Goal: Information Seeking & Learning: Check status

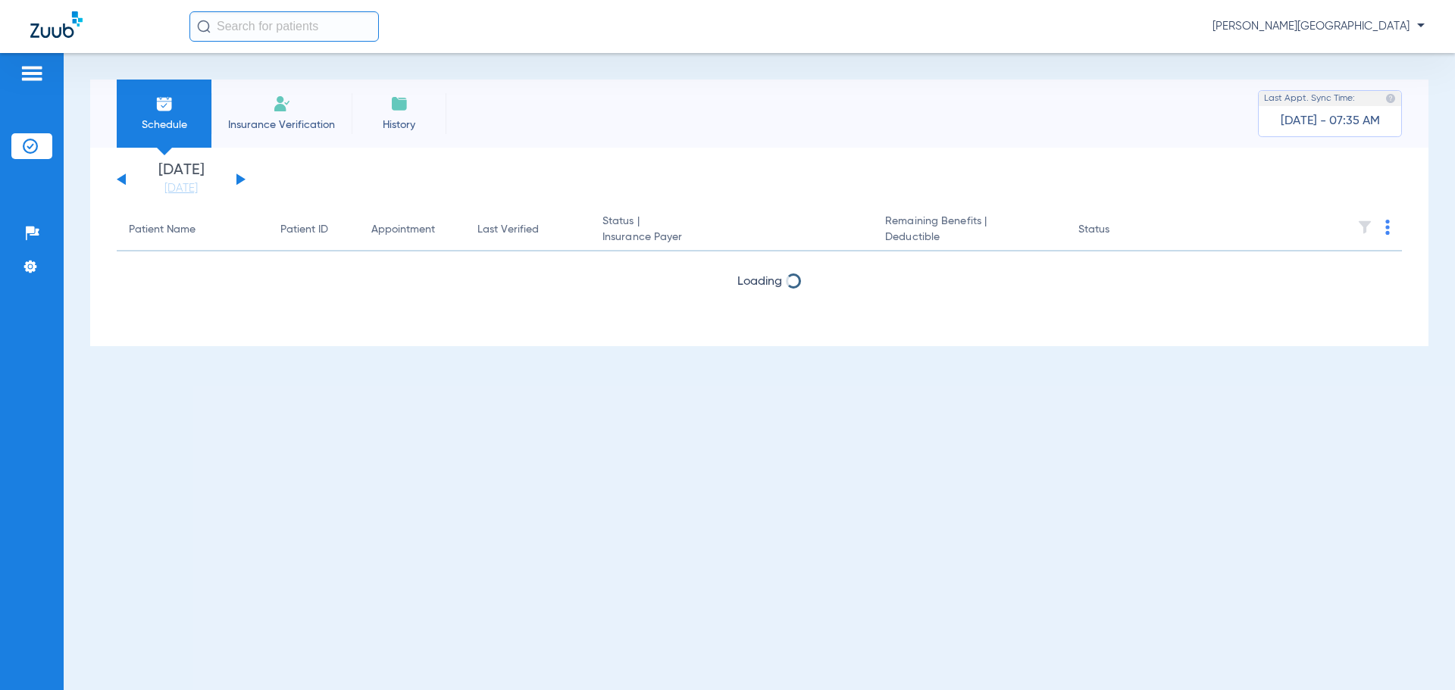
click at [242, 181] on button at bounding box center [240, 179] width 9 height 11
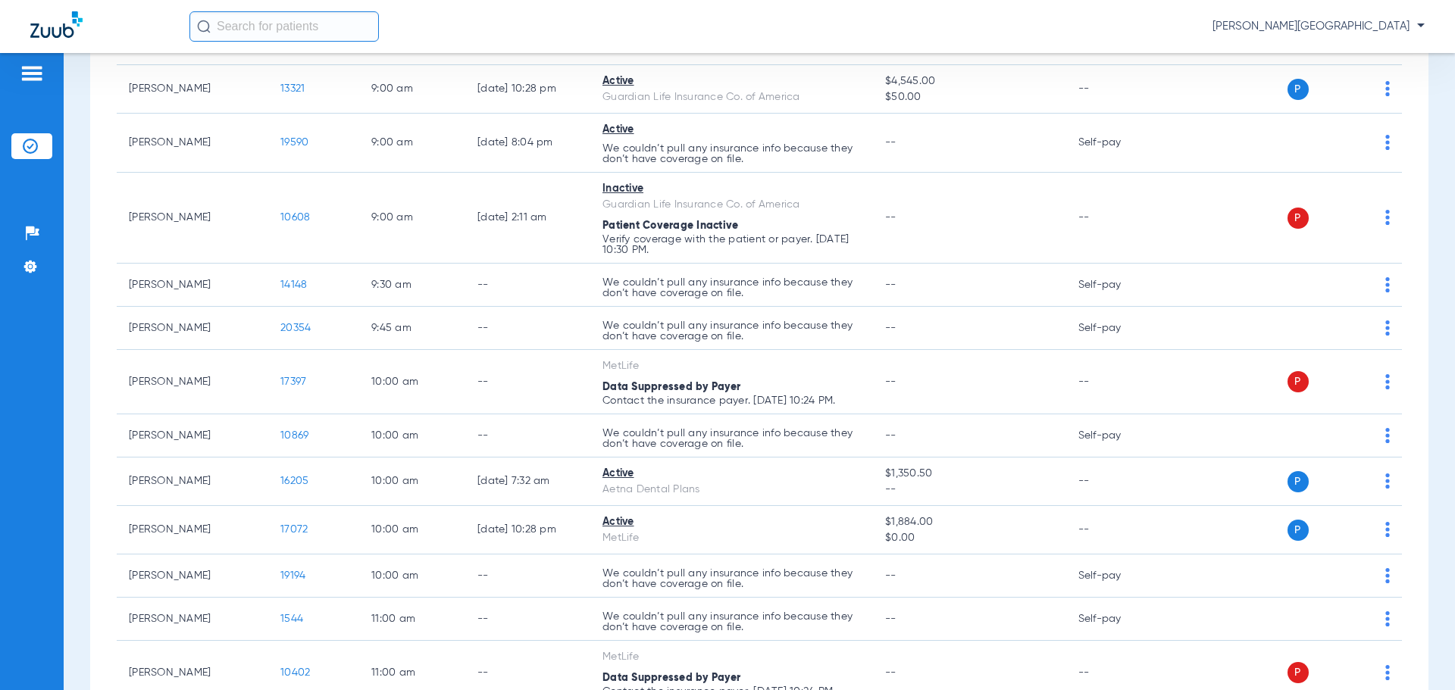
scroll to position [365, 0]
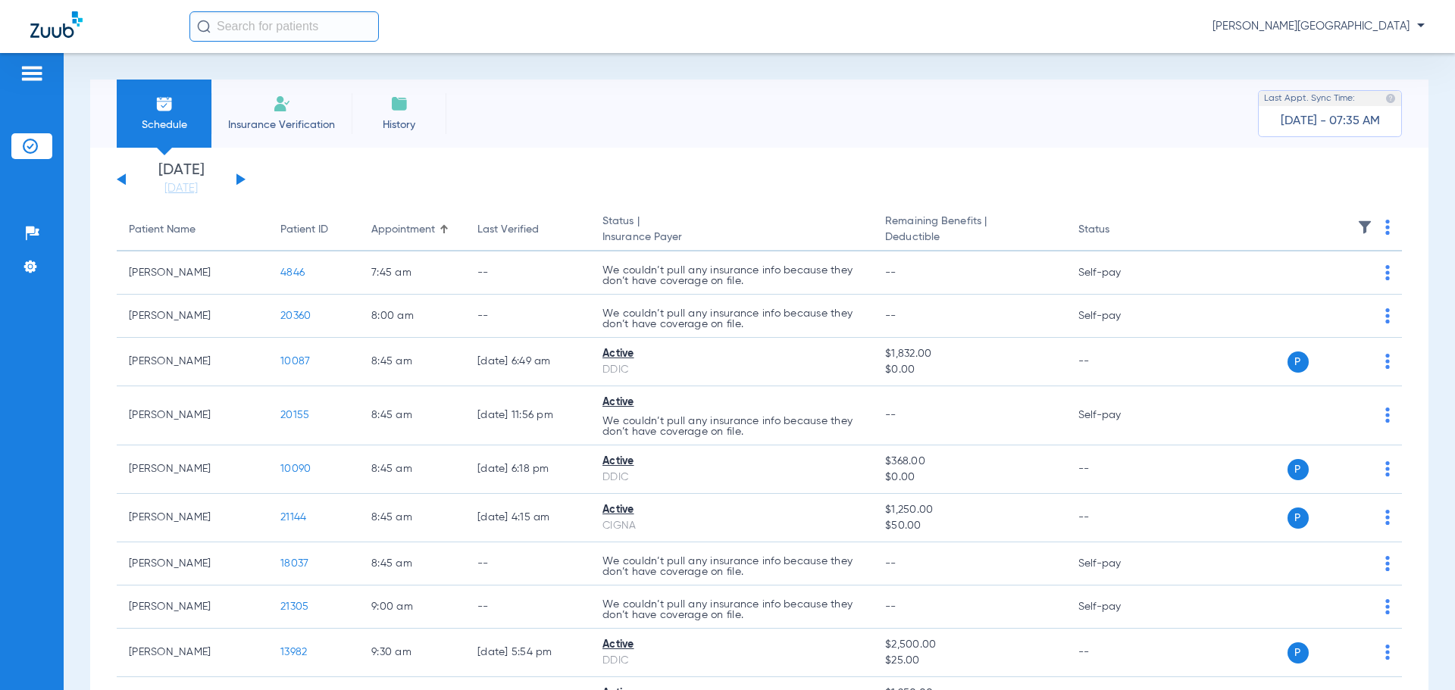
click at [220, 29] on input "text" at bounding box center [283, 26] width 189 height 30
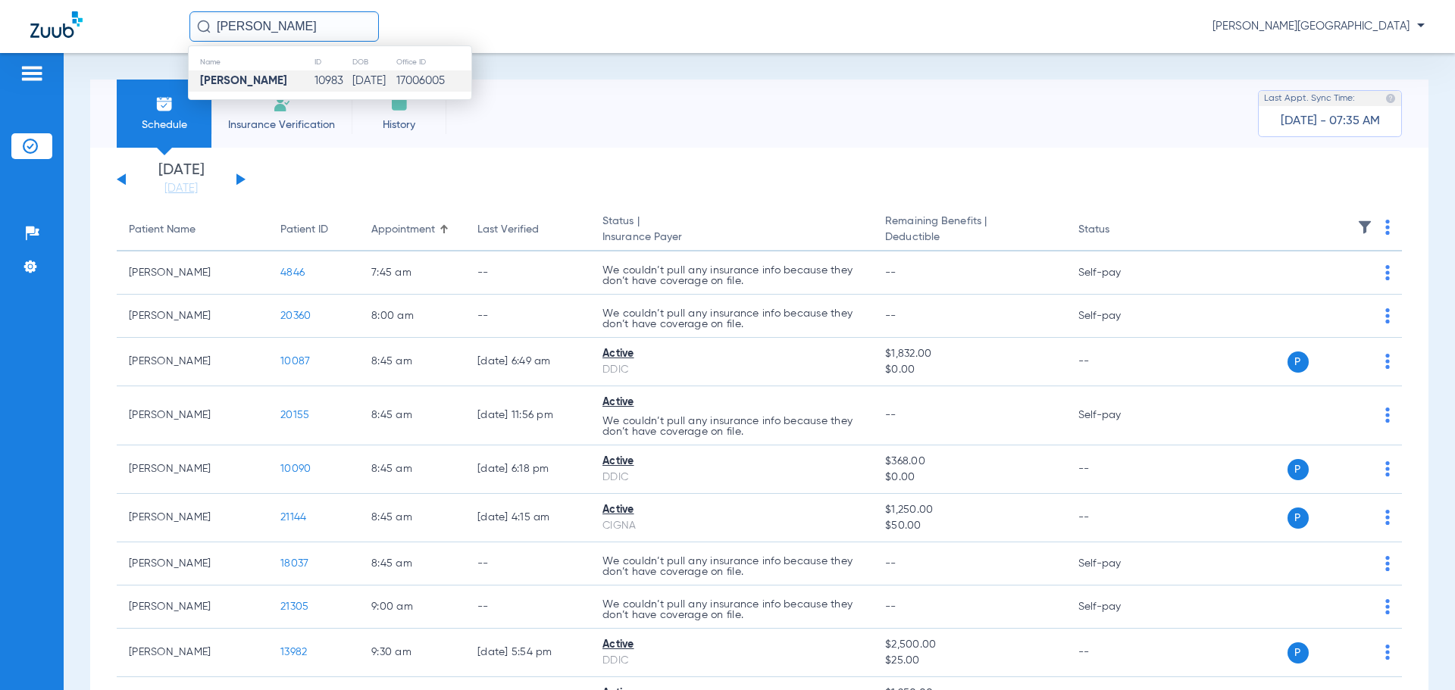
type input "[PERSON_NAME]"
click at [297, 77] on td "[PERSON_NAME]" at bounding box center [251, 80] width 125 height 21
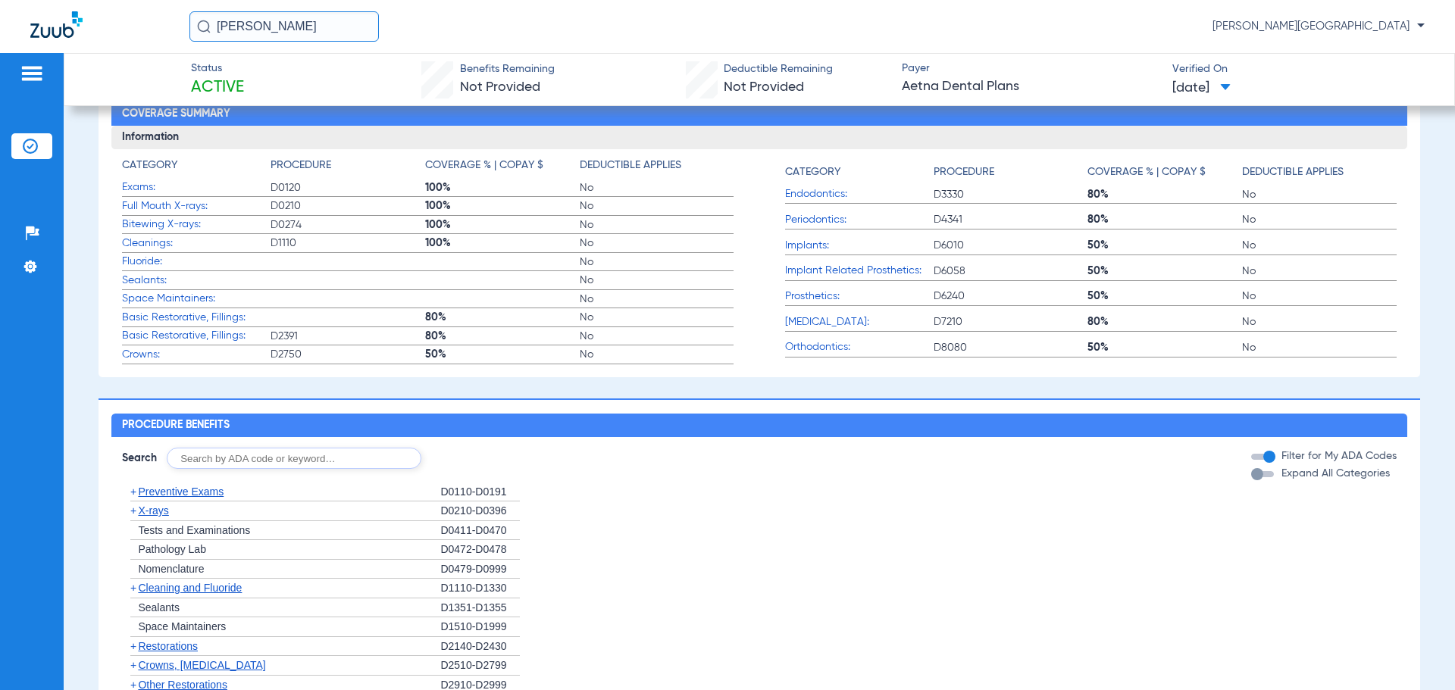
scroll to position [526, 0]
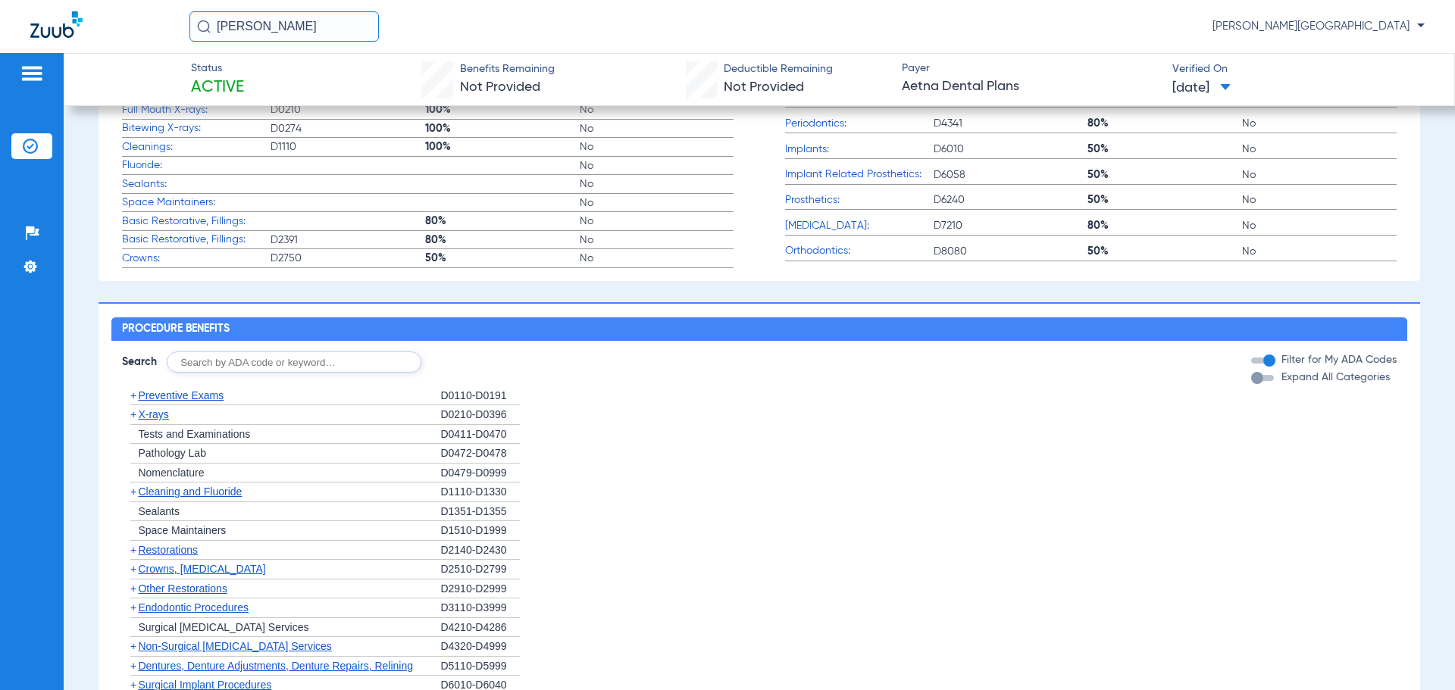
click at [188, 367] on input "text" at bounding box center [294, 362] width 255 height 21
type input "d1110"
click at [478, 372] on button "Search" at bounding box center [478, 362] width 60 height 21
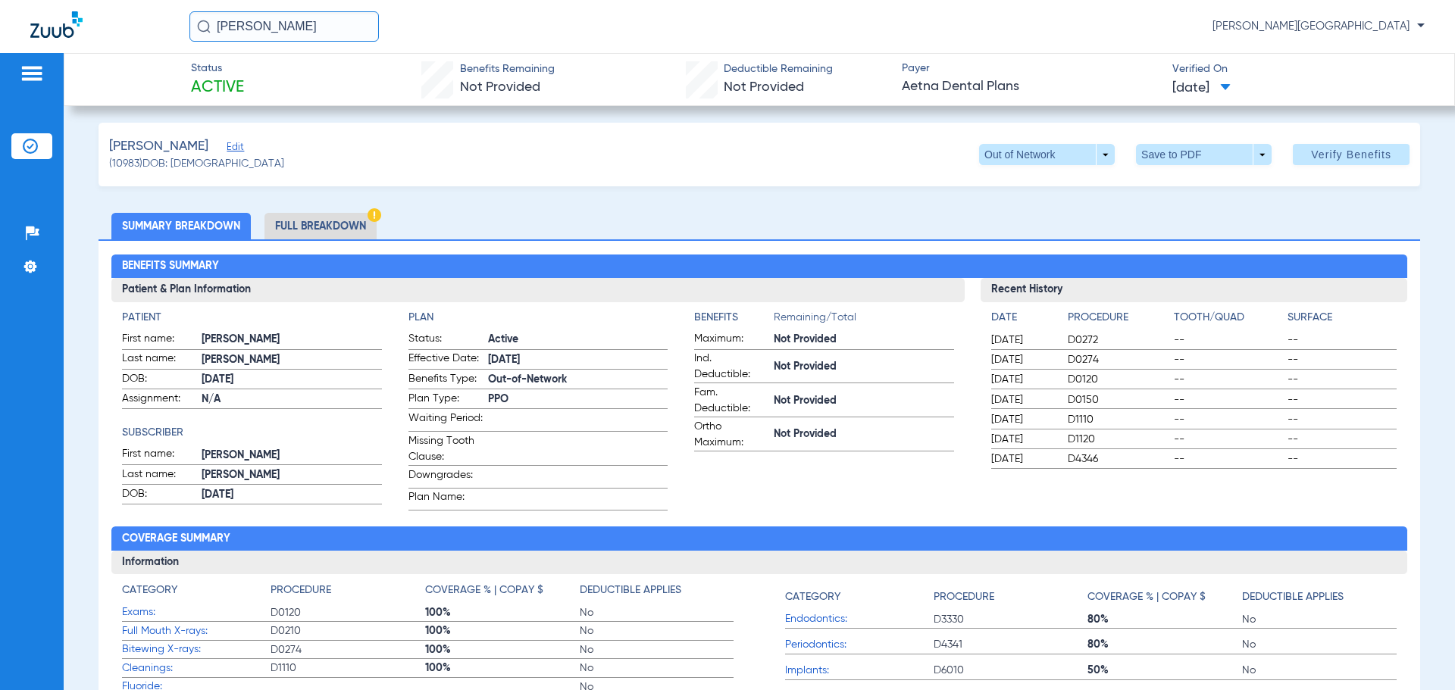
scroll to position [0, 0]
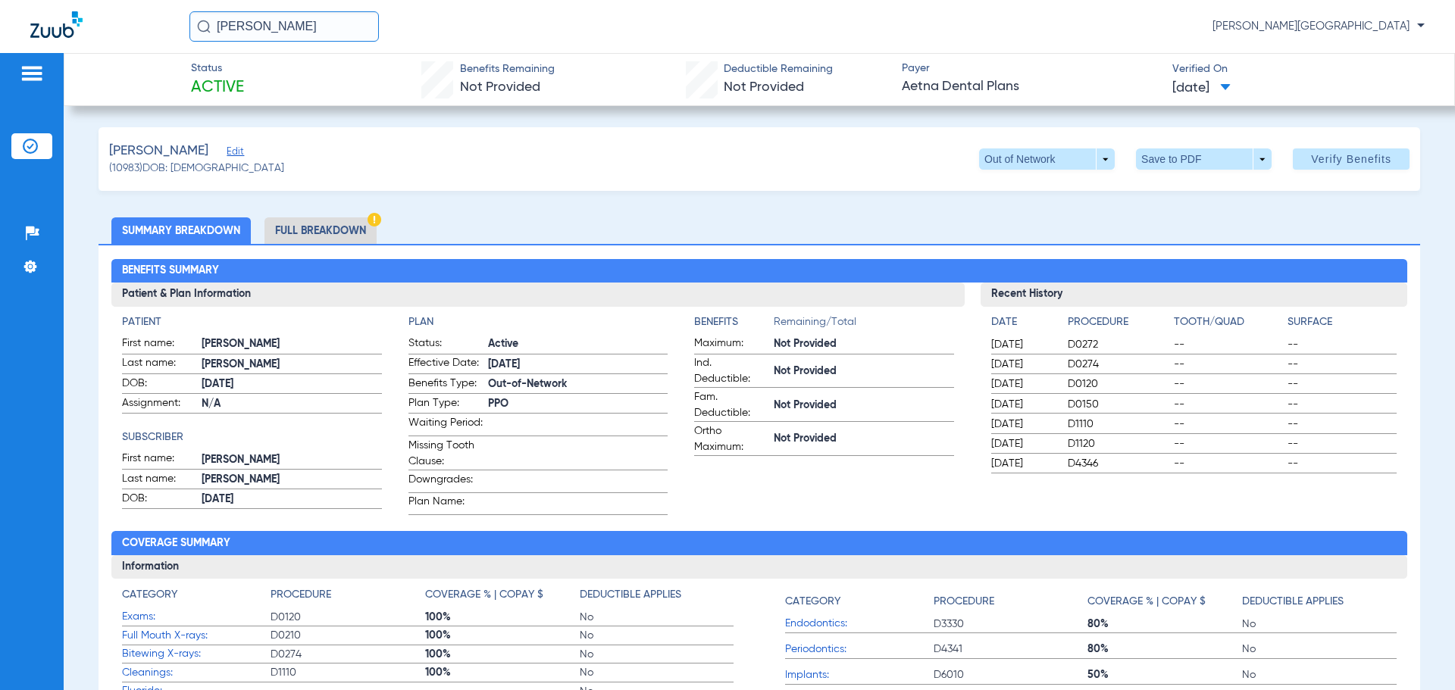
click at [305, 23] on input "[PERSON_NAME]" at bounding box center [283, 26] width 189 height 30
